Goal: Task Accomplishment & Management: Complete application form

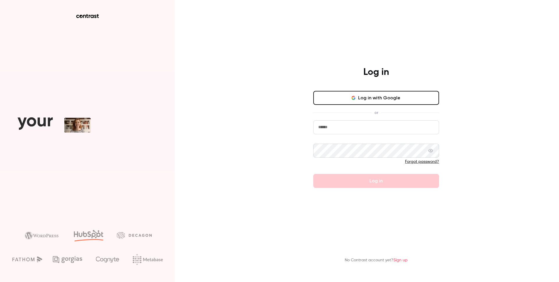
click at [362, 184] on form "Forgot password? Log in" at bounding box center [376, 154] width 126 height 68
click at [360, 99] on button "Log in with Google" at bounding box center [376, 98] width 126 height 14
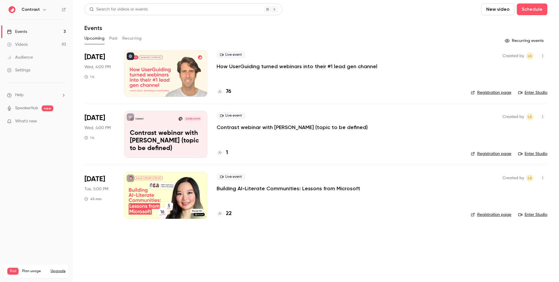
click at [38, 10] on h6 "Contrast" at bounding box center [31, 10] width 18 height 6
click at [43, 10] on icon "button" at bounding box center [44, 9] width 3 height 1
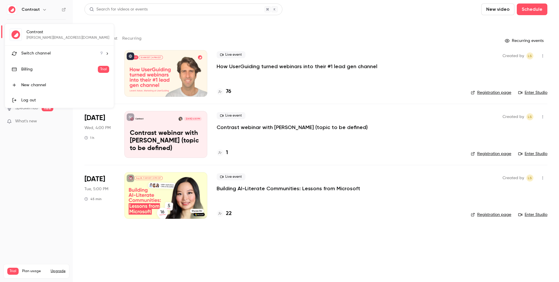
click at [47, 56] on span "Switch channel" at bounding box center [35, 53] width 29 height 6
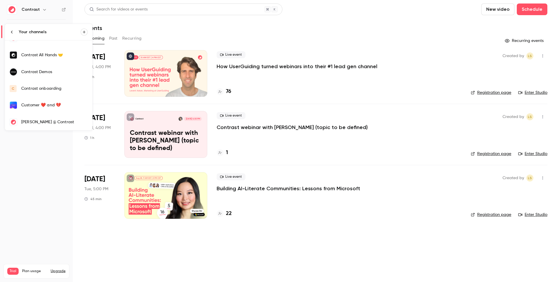
scroll to position [61, 0]
click at [40, 107] on div "salim" at bounding box center [54, 105] width 66 height 6
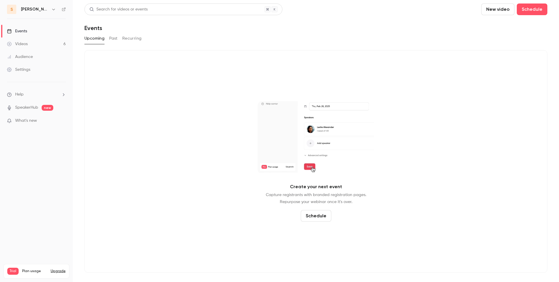
click at [26, 40] on link "Videos 6" at bounding box center [36, 44] width 73 height 13
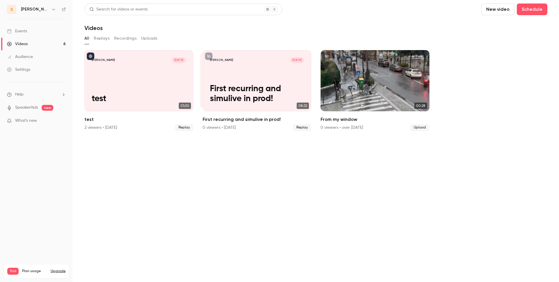
click at [37, 35] on link "Events" at bounding box center [36, 31] width 73 height 13
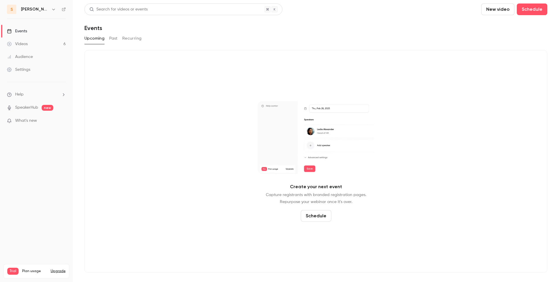
click at [108, 39] on div "Upcoming Past Recurring" at bounding box center [315, 38] width 463 height 9
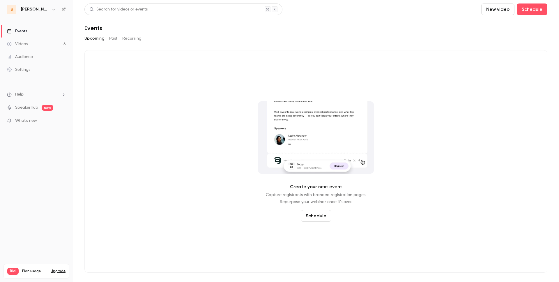
click at [115, 39] on button "Past" at bounding box center [113, 38] width 8 height 9
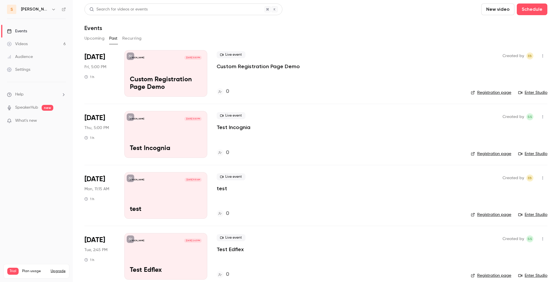
click at [257, 66] on p "Custom Registration Page Demo" at bounding box center [258, 66] width 83 height 7
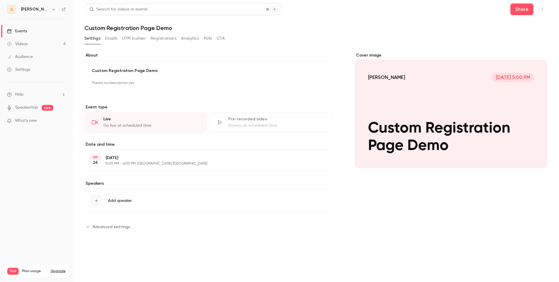
click at [27, 30] on link "Events" at bounding box center [36, 31] width 73 height 13
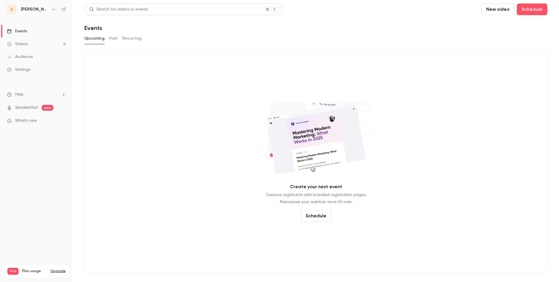
click at [112, 39] on button "Past" at bounding box center [113, 38] width 8 height 9
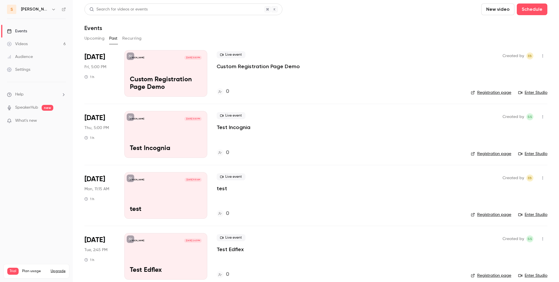
click at [98, 39] on button "Upcoming" at bounding box center [94, 38] width 20 height 9
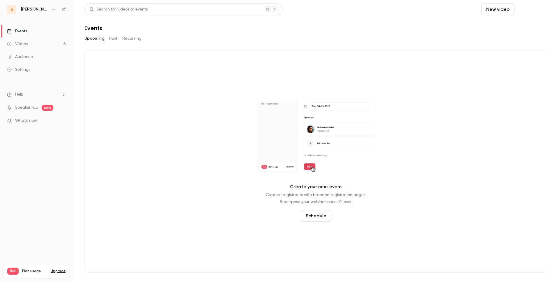
click at [536, 6] on button "Schedule" at bounding box center [532, 9] width 31 height 12
click at [516, 28] on div "One time event" at bounding box center [520, 25] width 44 height 6
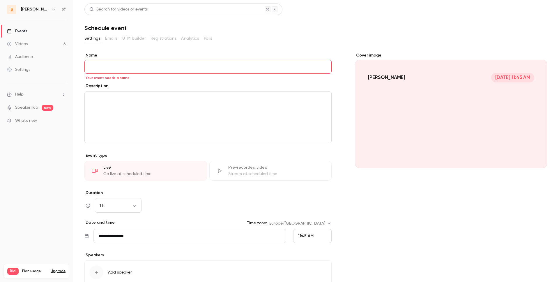
click at [254, 171] on div "Stream at scheduled time" at bounding box center [276, 174] width 96 height 6
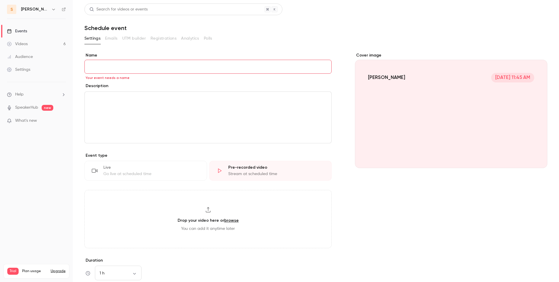
click at [170, 65] on input "Name" at bounding box center [207, 67] width 247 height 14
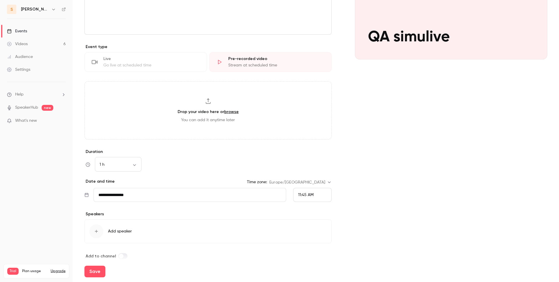
scroll to position [116, 0]
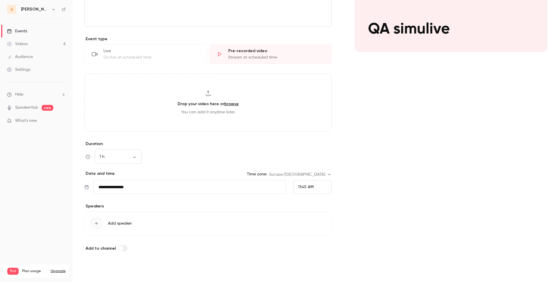
type input "**********"
click at [98, 270] on button "Save" at bounding box center [94, 272] width 21 height 12
